Goal: Check status: Check status

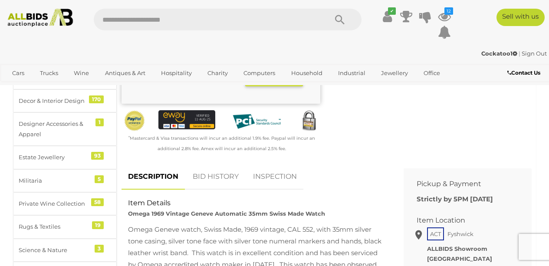
scroll to position [269, 0]
click at [209, 164] on link "BID HISTORY" at bounding box center [215, 176] width 59 height 26
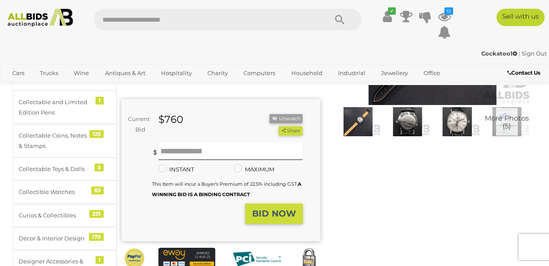
scroll to position [0, 0]
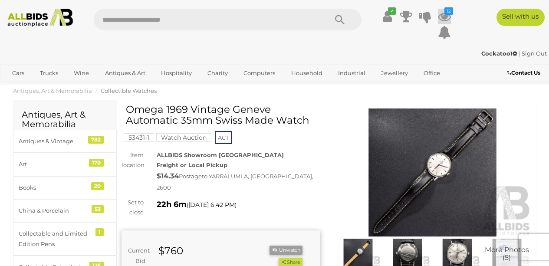
click at [445, 16] on icon at bounding box center [444, 17] width 13 height 16
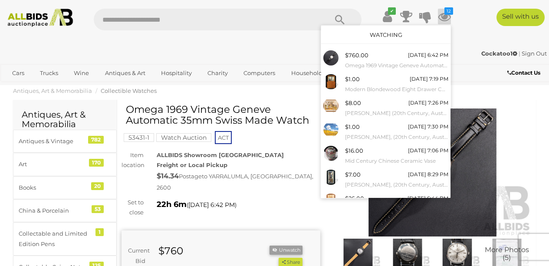
click at [386, 34] on link "Watching" at bounding box center [385, 34] width 33 height 7
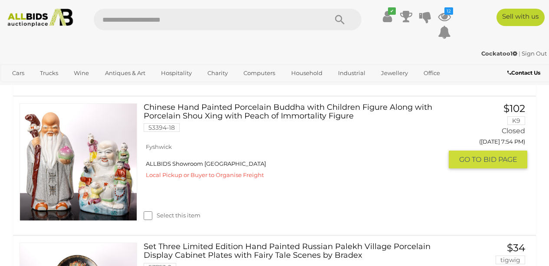
scroll to position [1889, 0]
